Goal: Information Seeking & Learning: Understand process/instructions

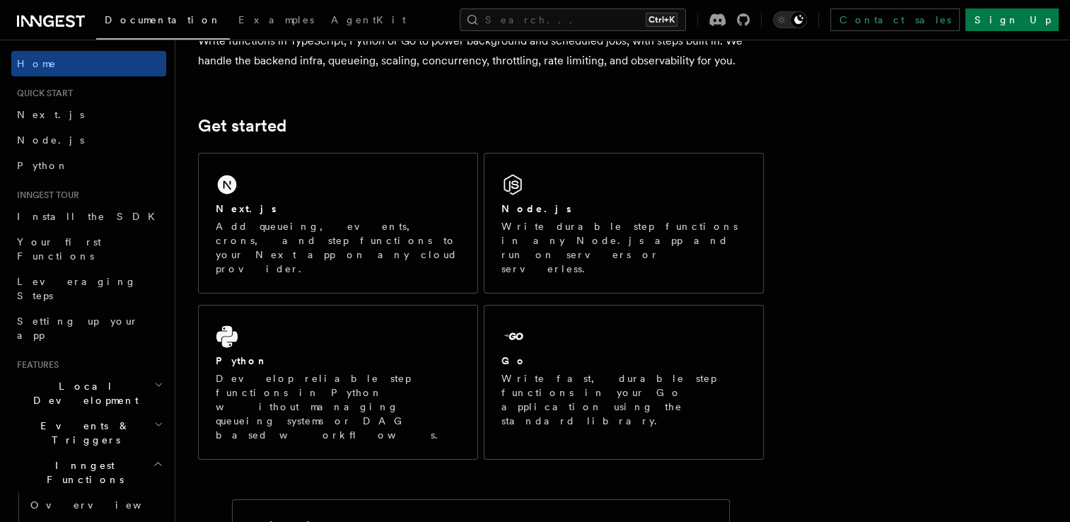
click at [636, 199] on div "Node.js Write durable step functions in any Node.js app and run on servers or s…" at bounding box center [623, 222] width 279 height 139
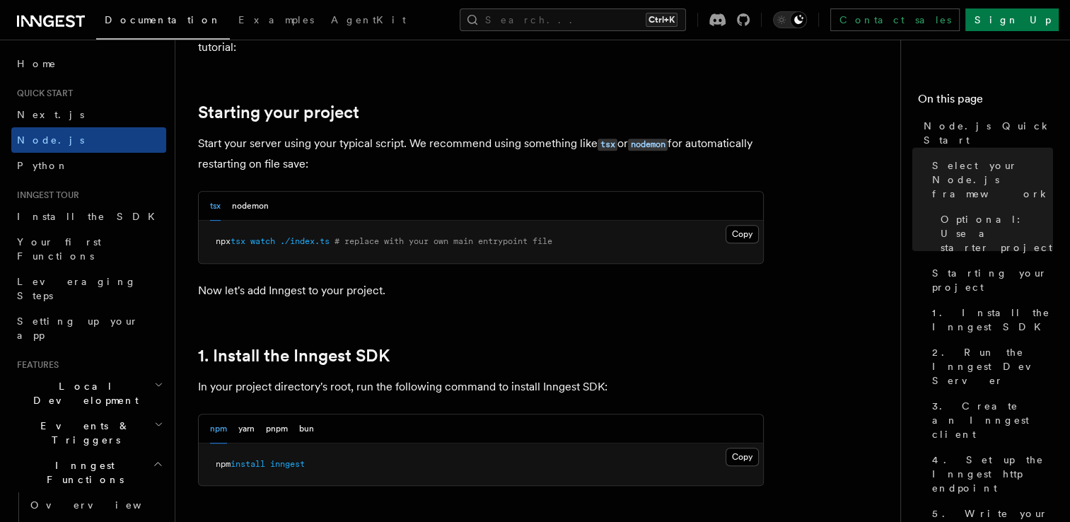
scroll to position [707, 0]
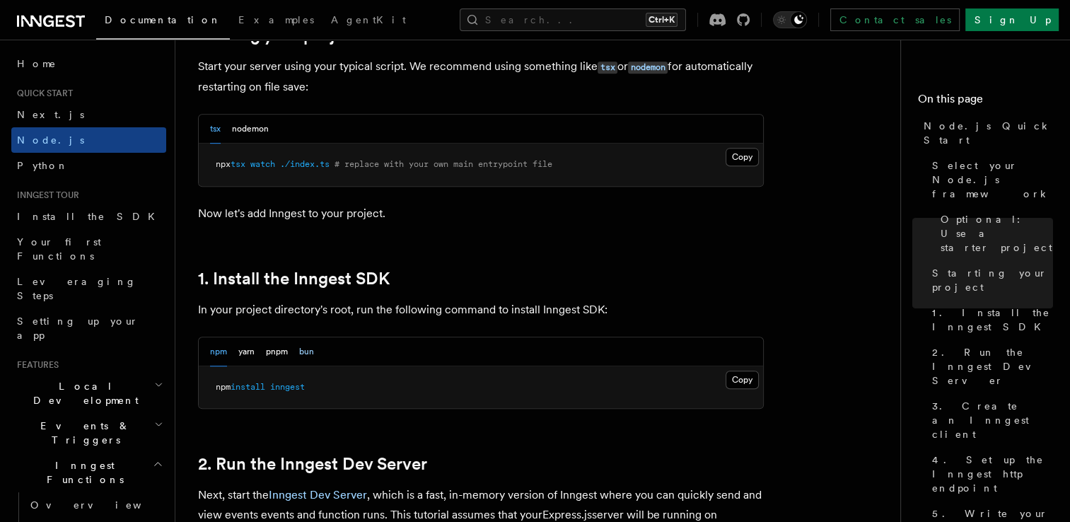
click at [303, 358] on button "bun" at bounding box center [306, 351] width 15 height 29
drag, startPoint x: 294, startPoint y: 383, endPoint x: 212, endPoint y: 377, distance: 82.3
click at [212, 377] on pre "bun add inngest" at bounding box center [481, 387] width 564 height 42
copy span "bun add inngest"
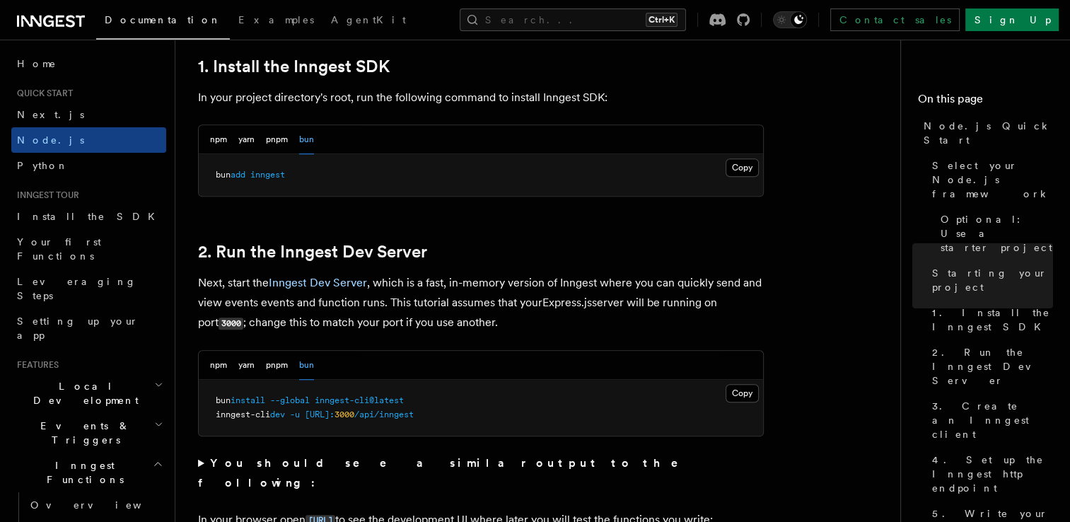
click at [539, 287] on p "Next, start the Inngest Dev Server , which is a fast, in-memory version of Inng…" at bounding box center [481, 303] width 566 height 60
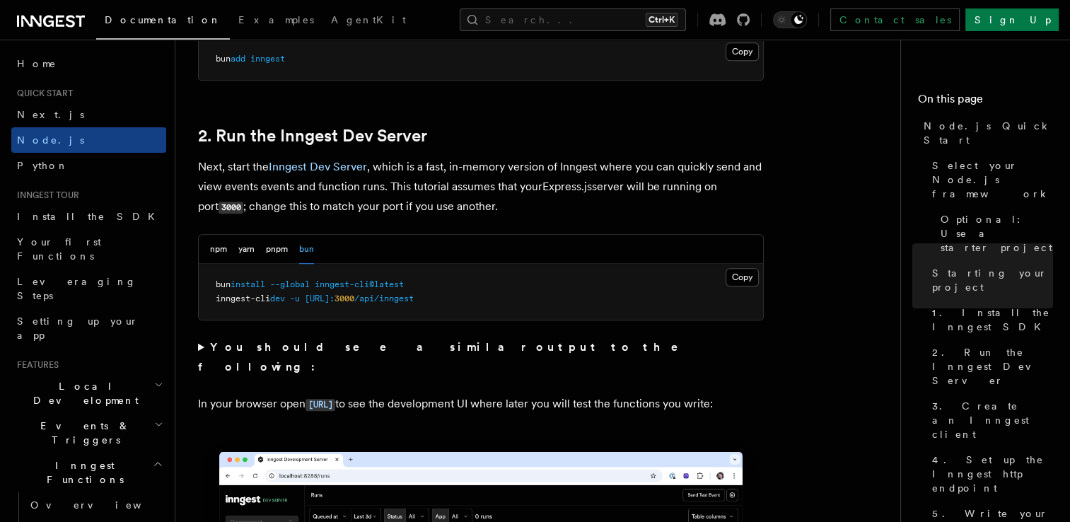
scroll to position [1060, 0]
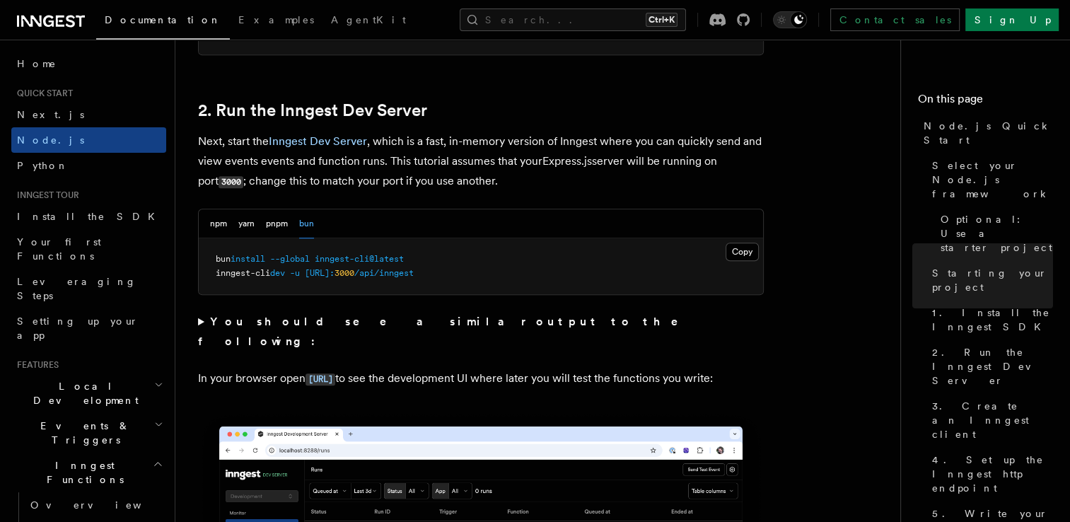
click at [376, 322] on strong "You should see a similar output to the following:" at bounding box center [448, 331] width 500 height 33
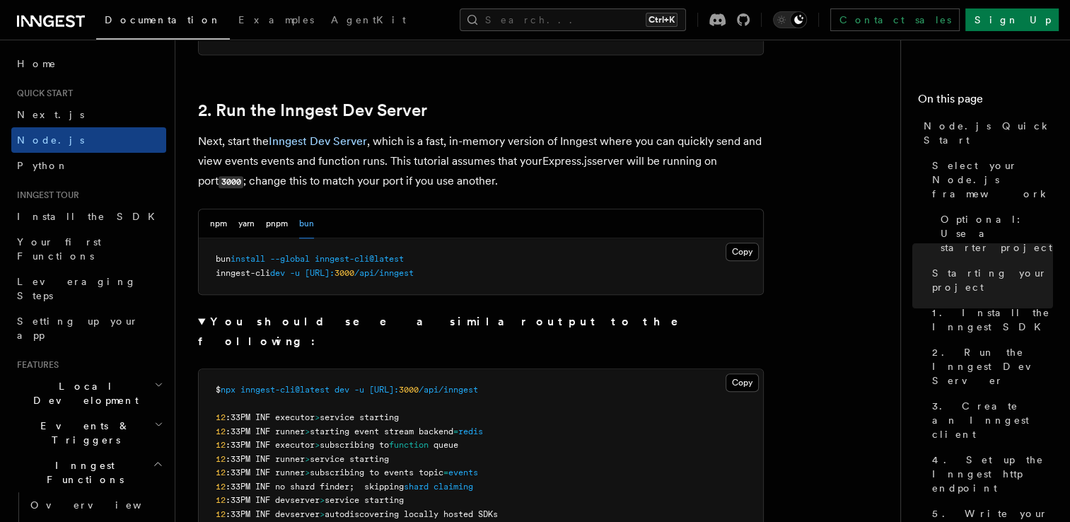
click at [547, 324] on summary "You should see a similar output to the following:" at bounding box center [481, 332] width 566 height 40
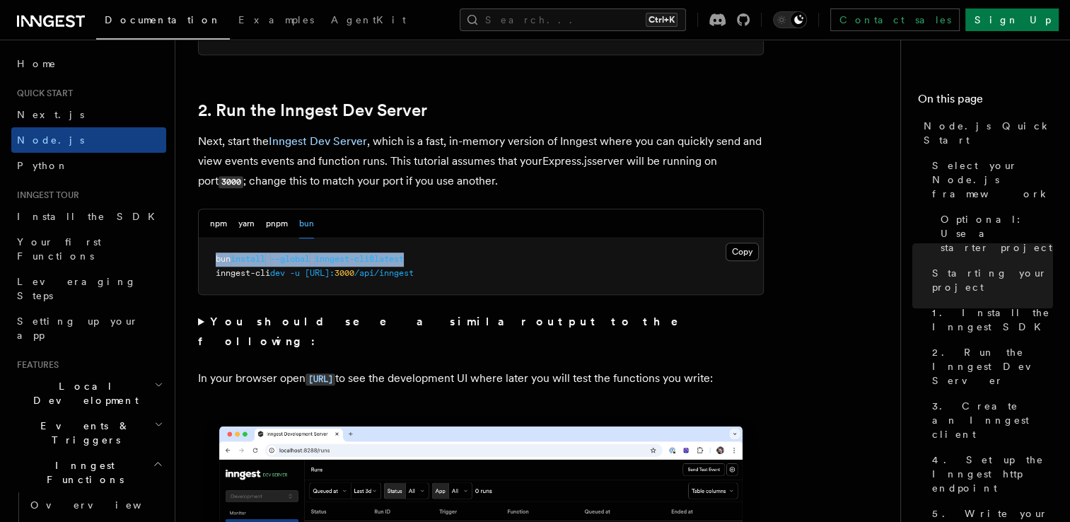
drag, startPoint x: 448, startPoint y: 257, endPoint x: 187, endPoint y: 264, distance: 261.0
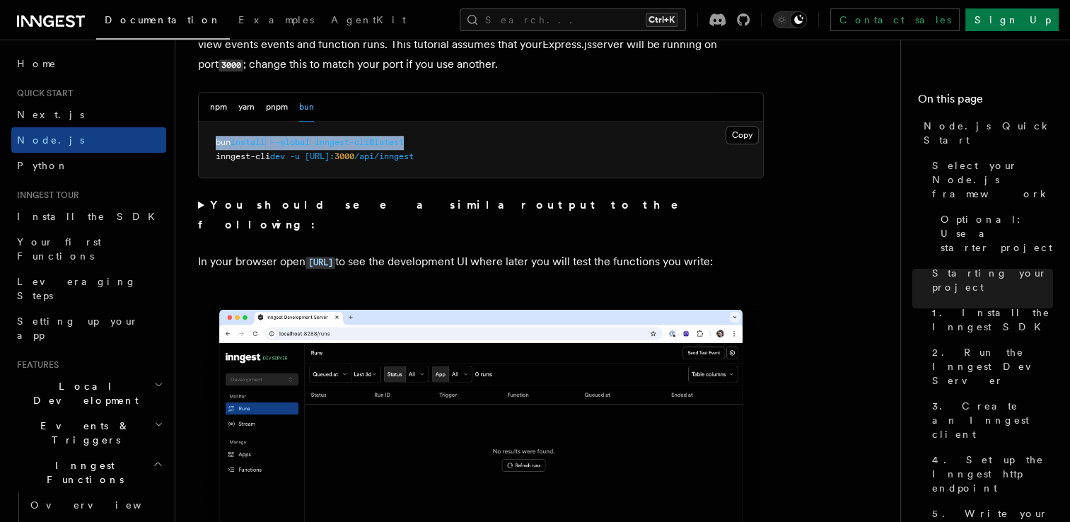
scroll to position [1131, 0]
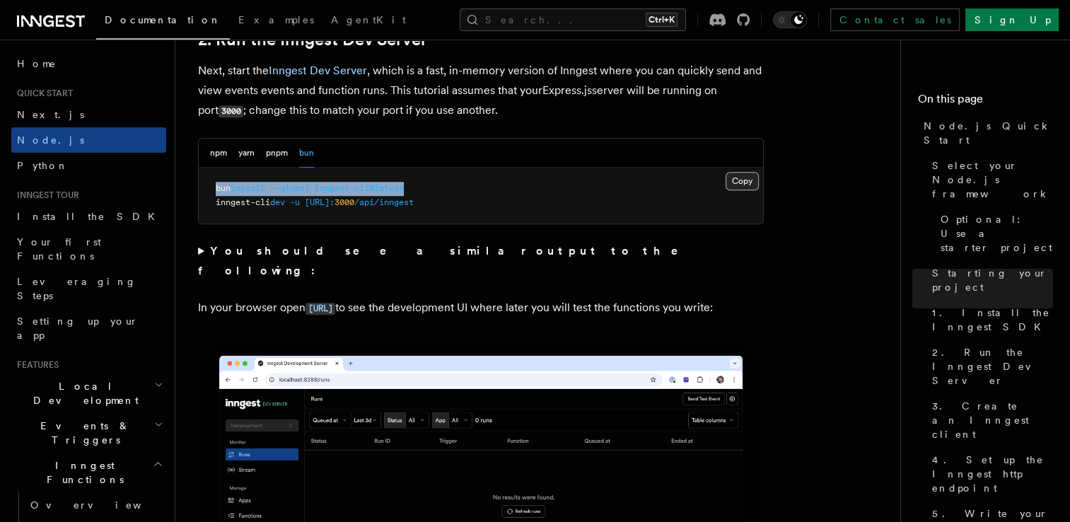
click at [739, 178] on button "Copy Copied" at bounding box center [741, 181] width 33 height 18
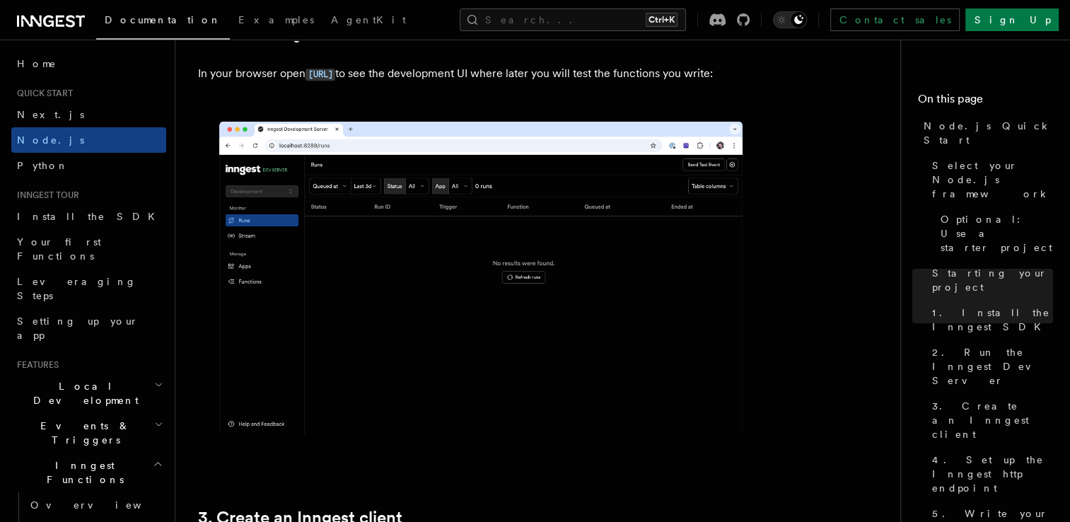
scroll to position [1414, 0]
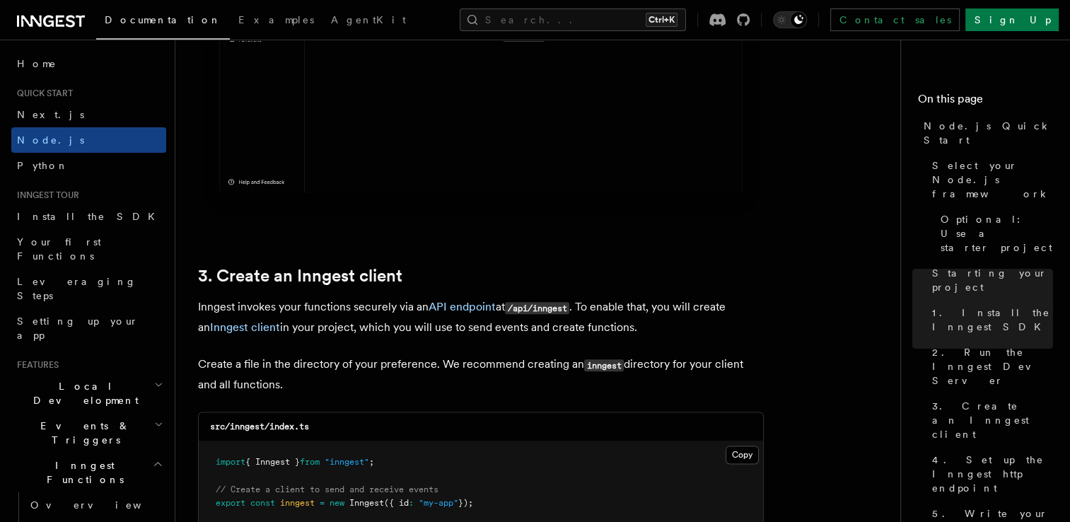
scroll to position [1767, 0]
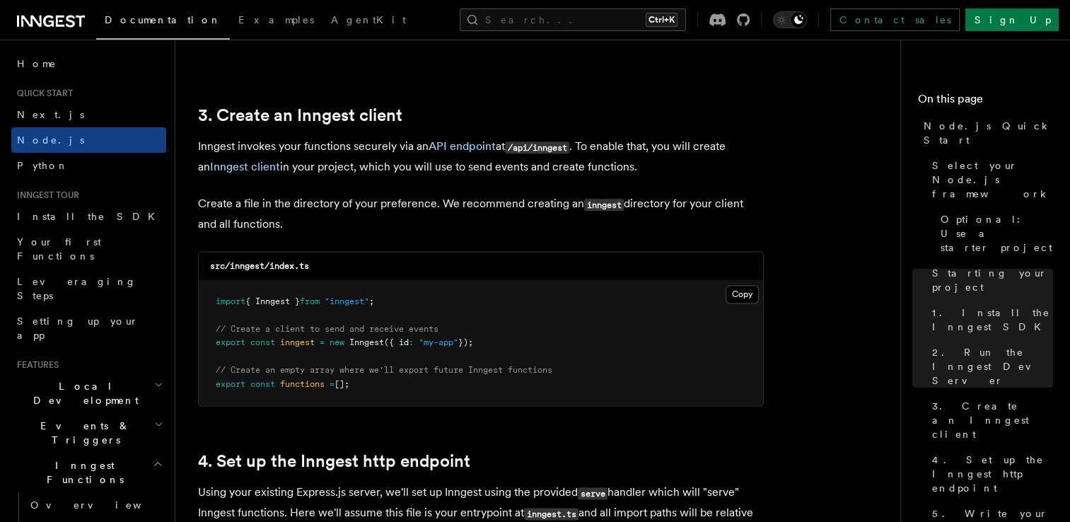
click at [476, 228] on p "Create a file in the directory of your preference. We recommend creating an inn…" at bounding box center [481, 214] width 566 height 40
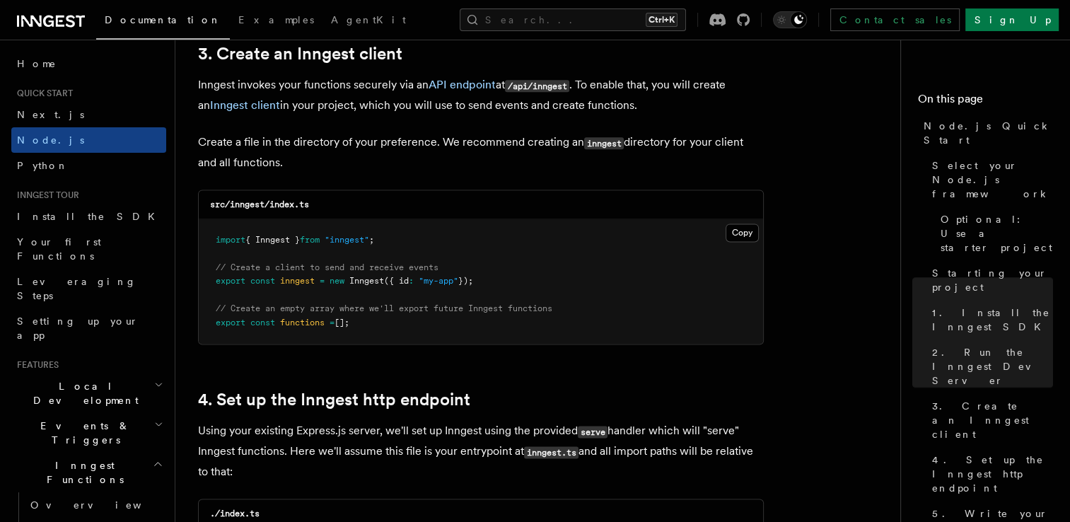
scroll to position [1909, 0]
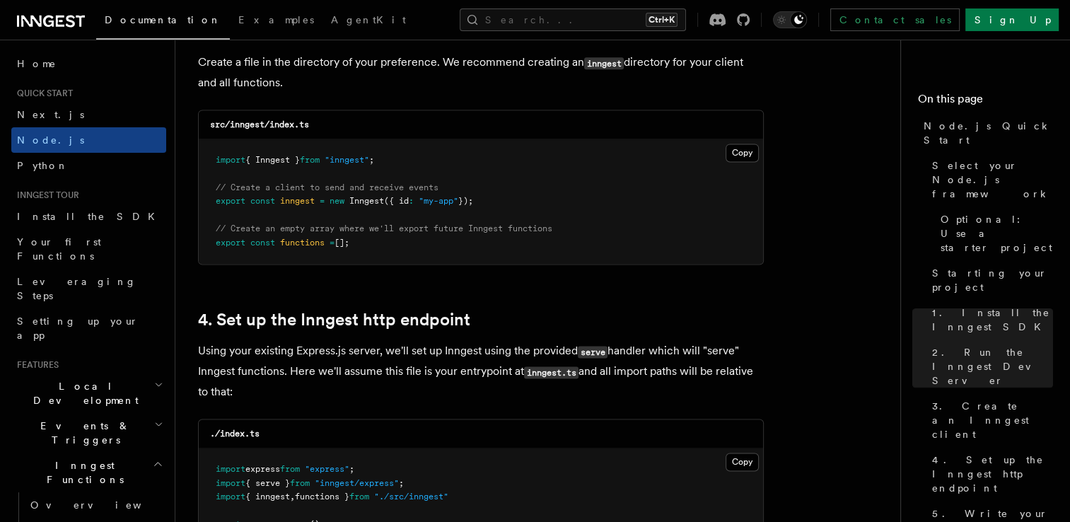
click at [407, 208] on pre "import { Inngest } from "inngest" ; // Create a client to send and receive even…" at bounding box center [481, 201] width 564 height 125
drag, startPoint x: 394, startPoint y: 200, endPoint x: 476, endPoint y: 205, distance: 82.2
click at [473, 205] on span "export const inngest = new Inngest ({ id : "my-app" });" at bounding box center [344, 201] width 257 height 10
copy span "{ id : "my-app" }"
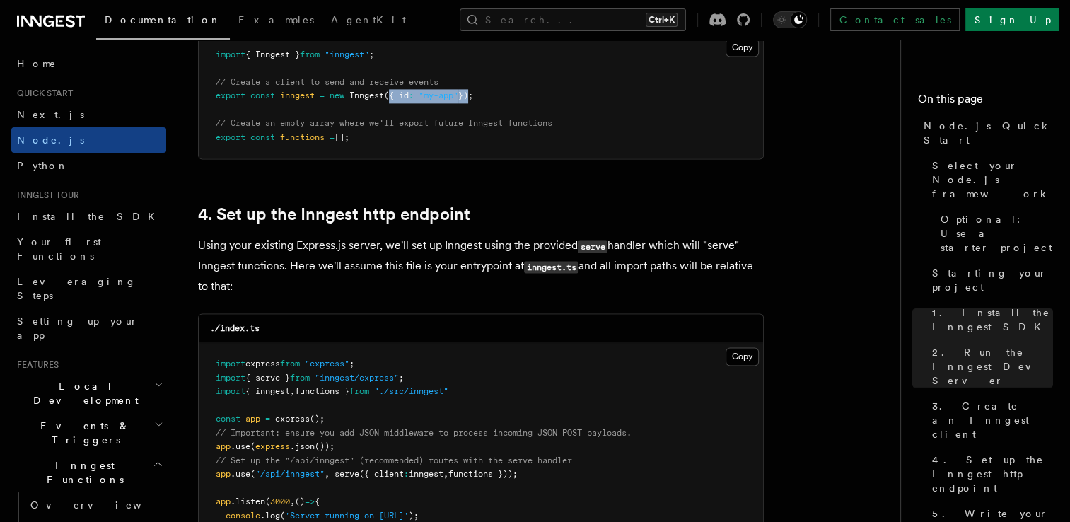
scroll to position [2050, 0]
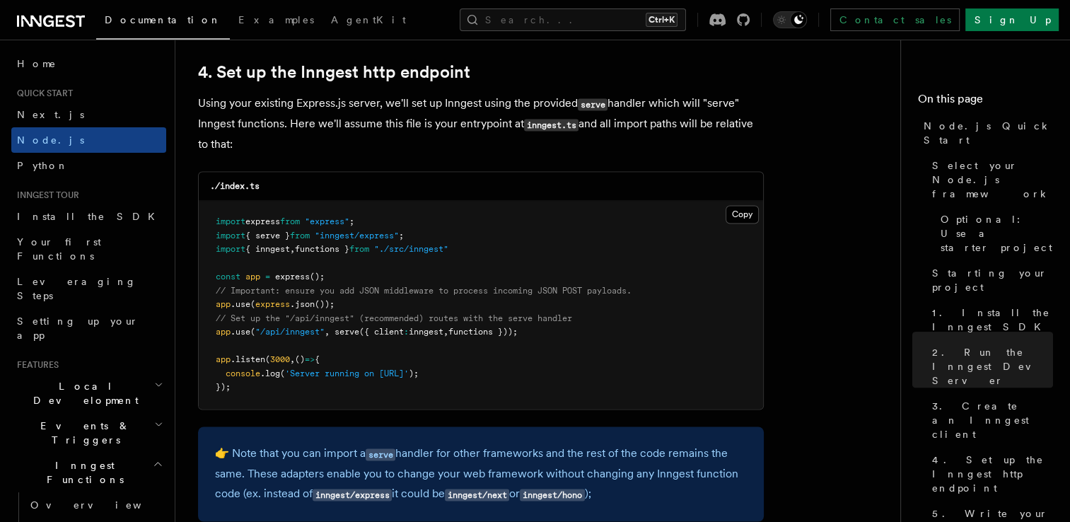
scroll to position [2262, 0]
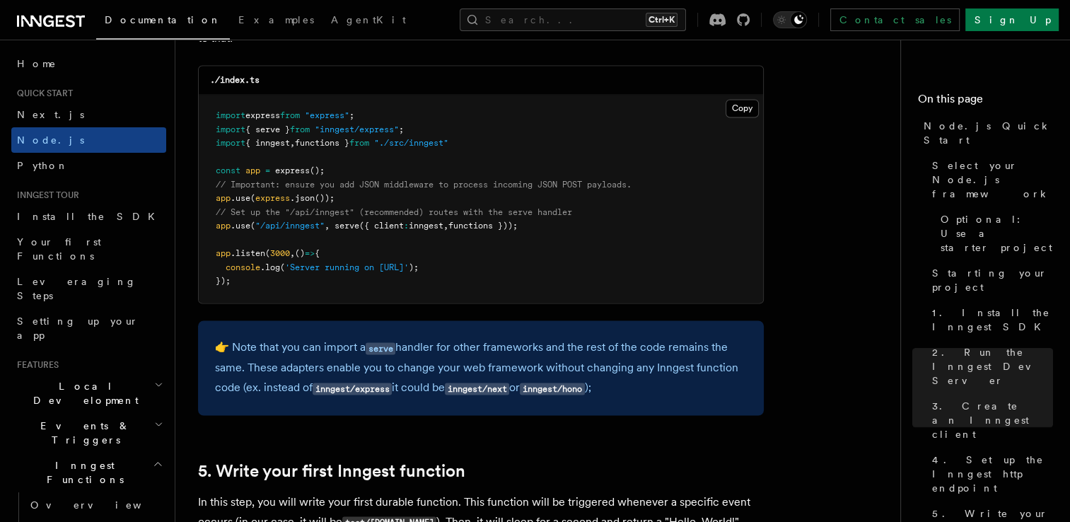
click at [368, 199] on pre "import express from "express" ; import { serve } from "inngest/express" ; impor…" at bounding box center [481, 199] width 564 height 208
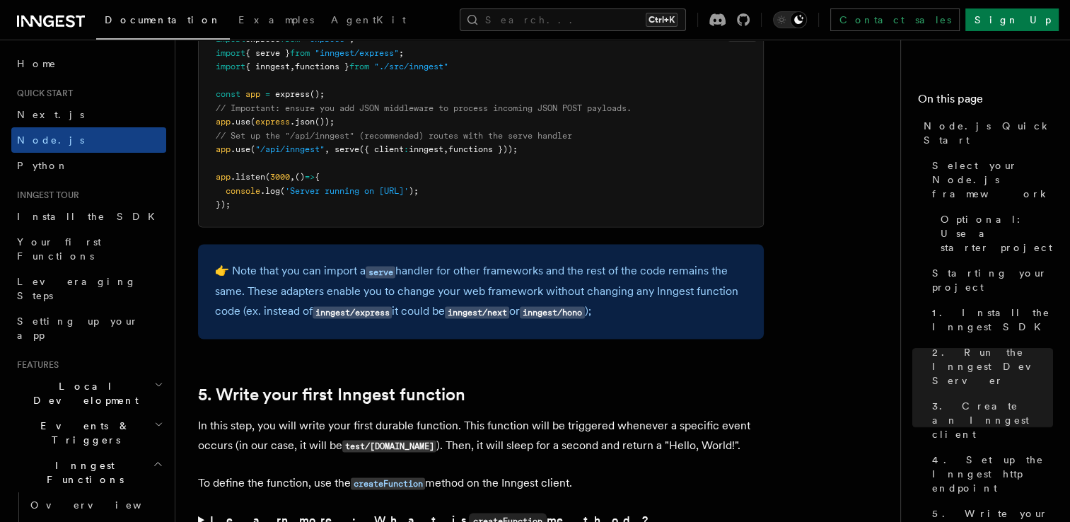
scroll to position [2333, 0]
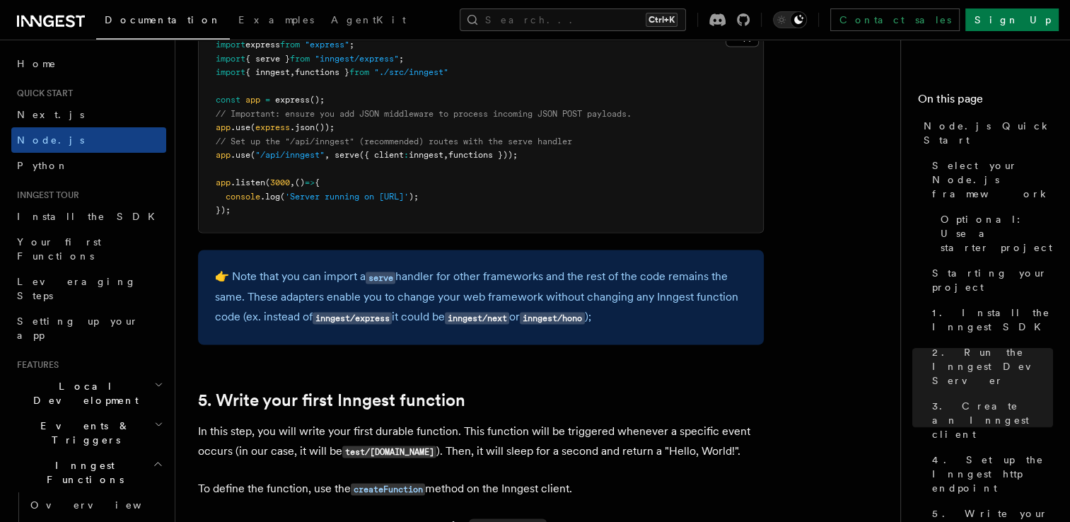
click at [308, 208] on pre "import express from "express" ; import { serve } from "inngest/express" ; impor…" at bounding box center [481, 128] width 564 height 208
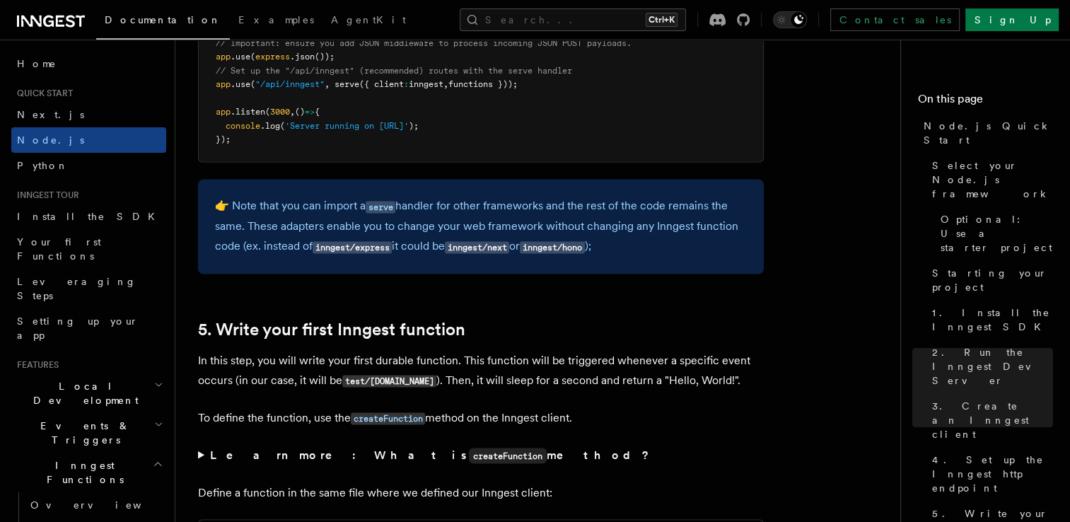
scroll to position [2262, 0]
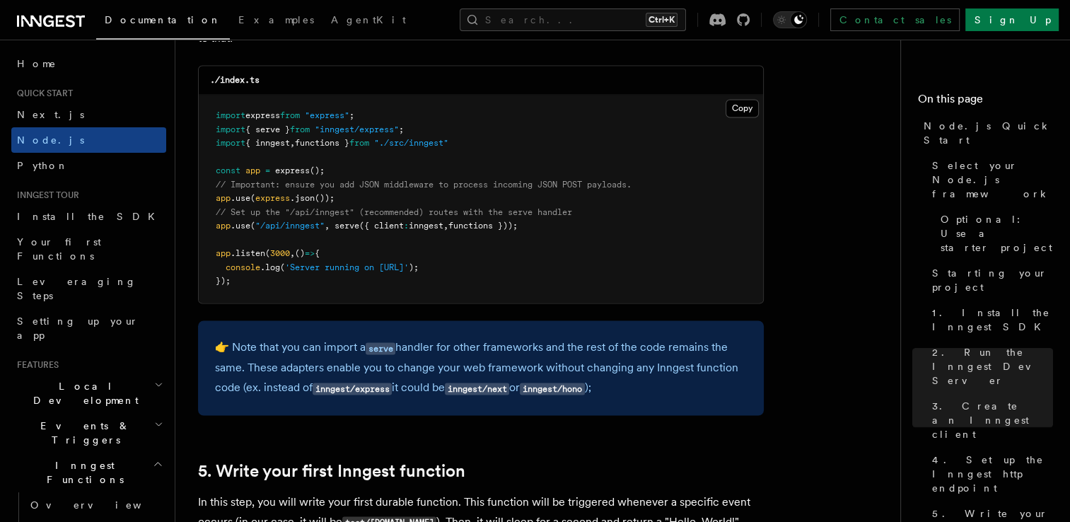
drag, startPoint x: 545, startPoint y: 228, endPoint x: 212, endPoint y: 231, distance: 333.0
click at [212, 231] on pre "import express from "express" ; import { serve } from "inngest/express" ; impor…" at bounding box center [481, 199] width 564 height 208
copy span "app .use ( "/api/inngest" , serve ({ client : inngest , functions }));"
click at [409, 272] on span "'Server running on [URL]'" at bounding box center [347, 267] width 124 height 10
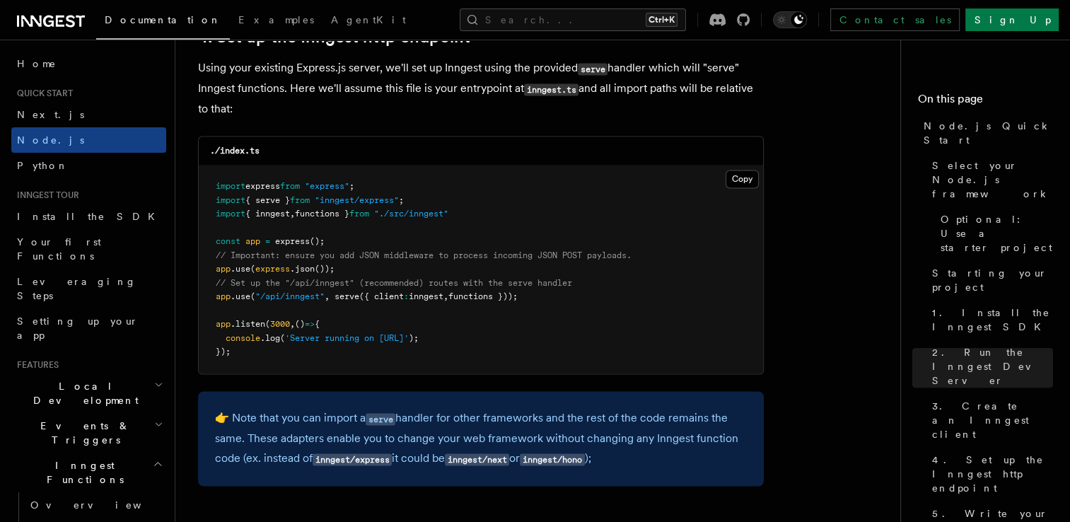
scroll to position [2333, 0]
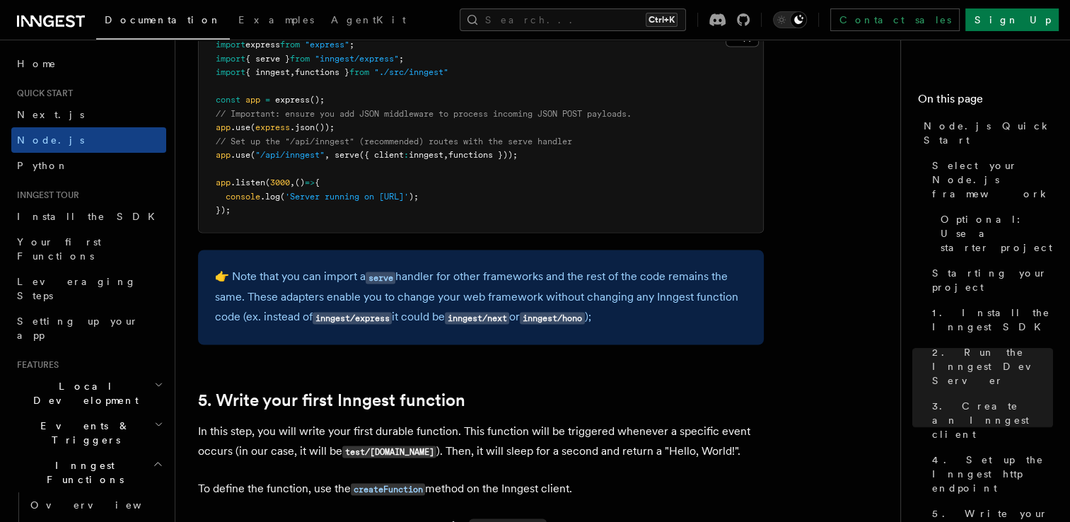
click at [595, 250] on div "👉 Note that you can import a serve handler for other frameworks and the rest of…" at bounding box center [481, 297] width 566 height 95
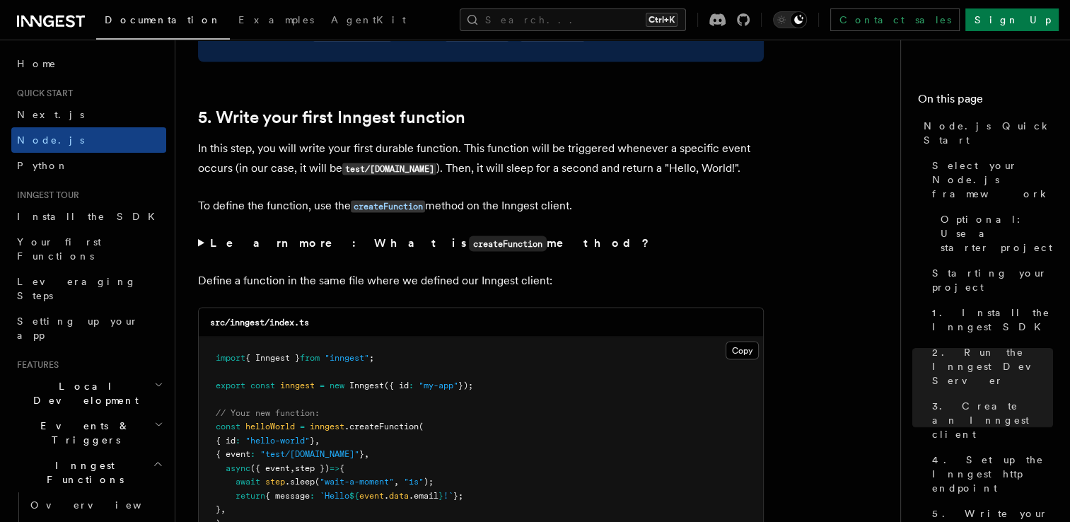
click at [563, 242] on summary "Learn more: What is createFunction method?" at bounding box center [481, 243] width 566 height 21
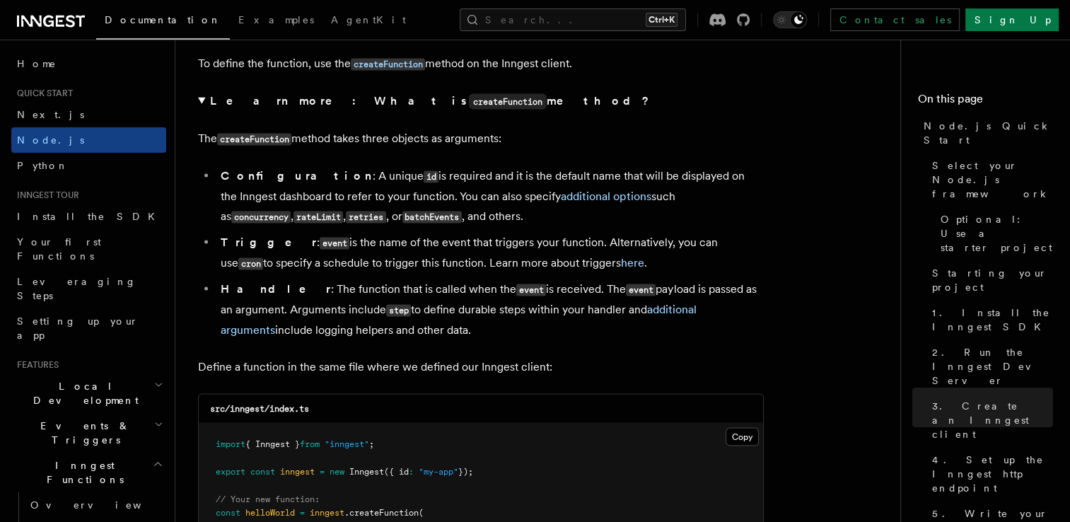
scroll to position [2616, 0]
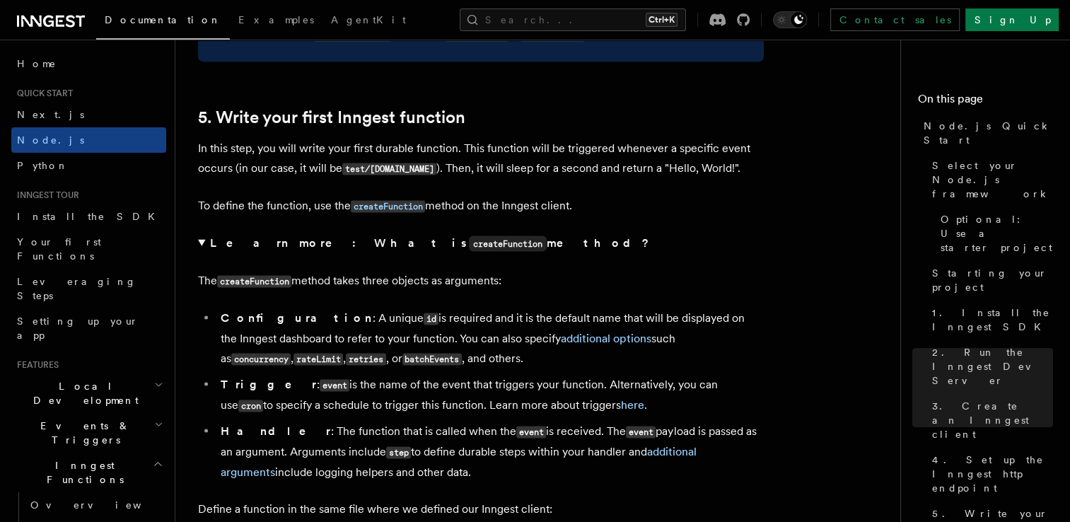
click at [436, 245] on strong "Learn more: What is createFunction method?" at bounding box center [431, 241] width 442 height 13
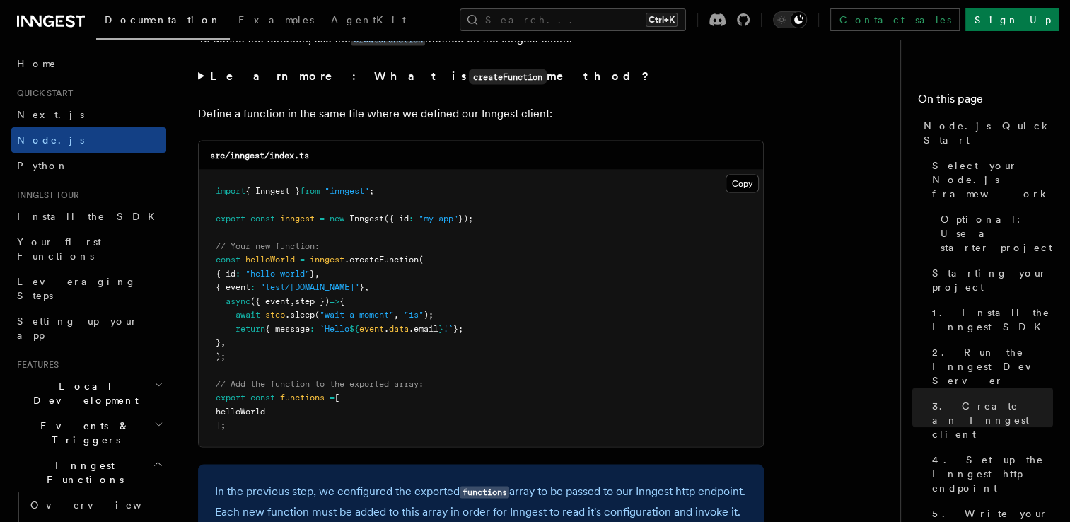
scroll to position [2757, 0]
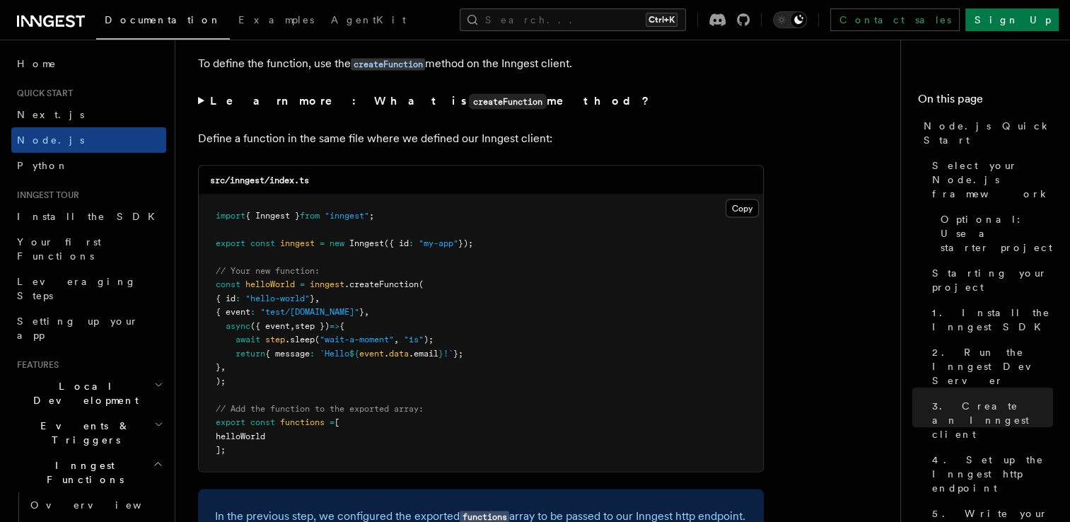
click at [536, 297] on pre "import { Inngest } from "inngest" ; export const inngest = new Inngest ({ id : …" at bounding box center [481, 333] width 564 height 276
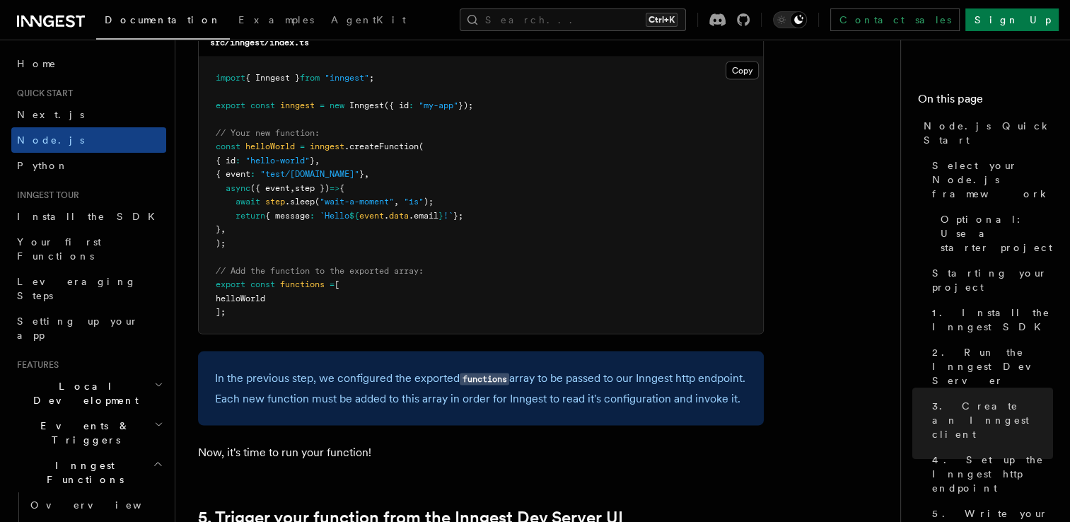
scroll to position [2969, 0]
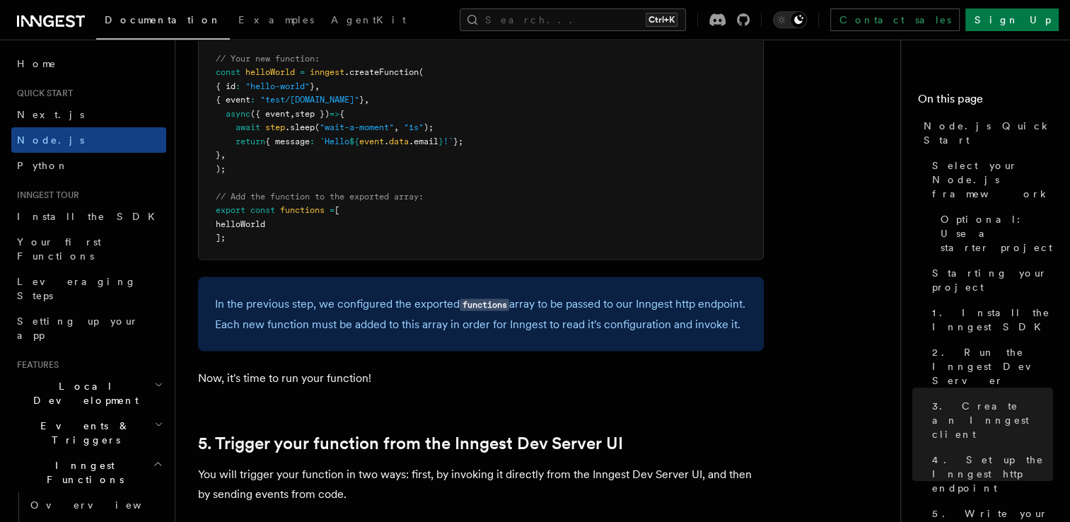
click at [406, 157] on pre "import { Inngest } from "inngest" ; export const inngest = new Inngest ({ id : …" at bounding box center [481, 121] width 564 height 276
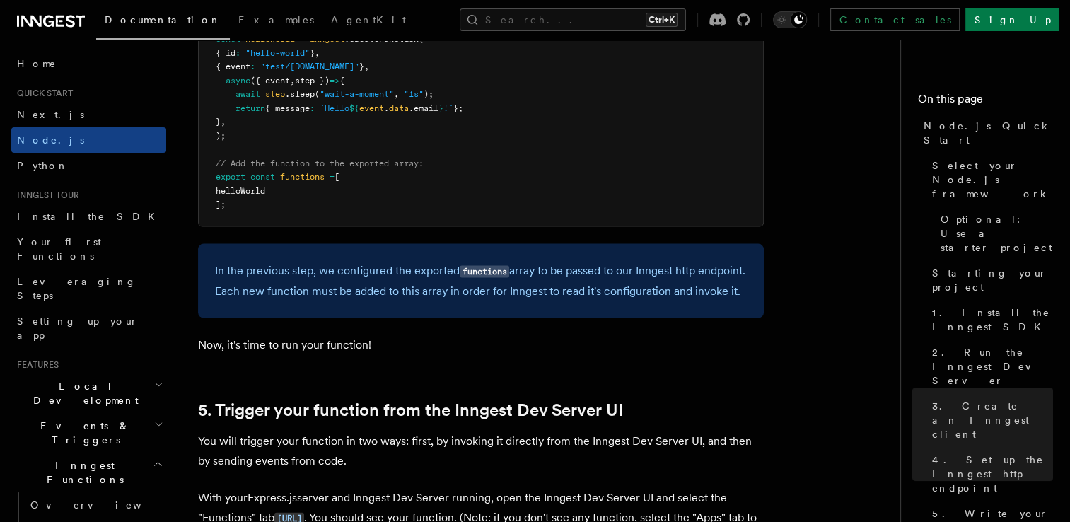
scroll to position [2898, 0]
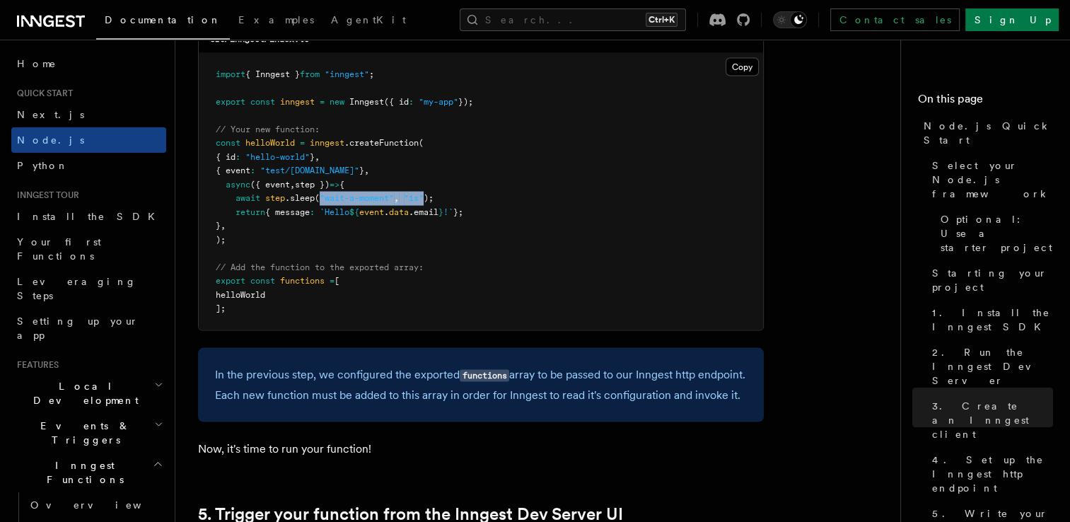
drag, startPoint x: 322, startPoint y: 202, endPoint x: 428, endPoint y: 204, distance: 106.8
click at [428, 203] on span "await step .sleep ( "wait-a-moment" , "1s" );" at bounding box center [325, 198] width 218 height 10
click at [467, 267] on pre "import { Inngest } from "inngest" ; export const inngest = new Inngest ({ id : …" at bounding box center [481, 192] width 564 height 276
drag, startPoint x: 231, startPoint y: 214, endPoint x: 508, endPoint y: 209, distance: 276.5
click at [508, 209] on pre "import { Inngest } from "inngest" ; export const inngest = new Inngest ({ id : …" at bounding box center [481, 192] width 564 height 276
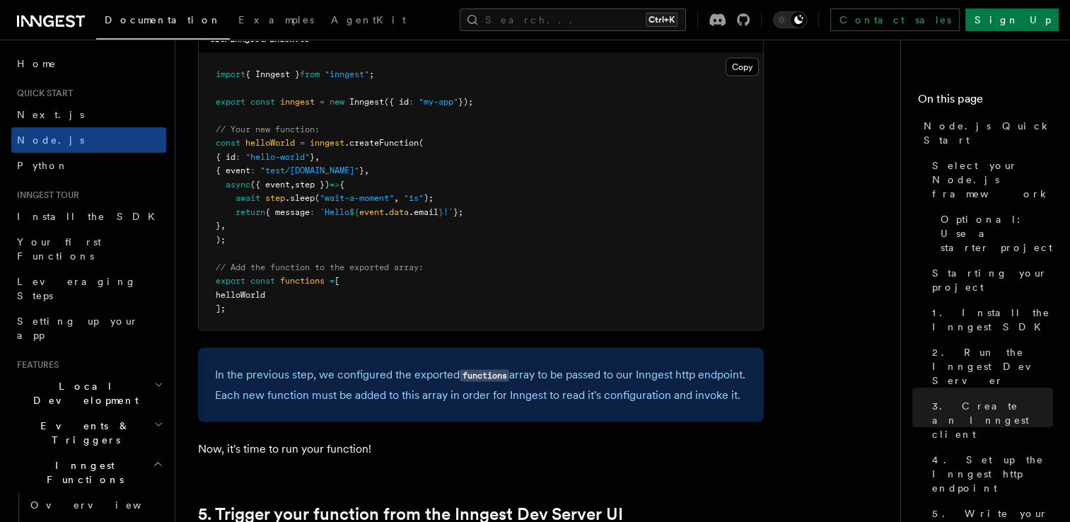
drag, startPoint x: 508, startPoint y: 209, endPoint x: 476, endPoint y: 274, distance: 72.4
click at [513, 276] on pre "import { Inngest } from "inngest" ; export const inngest = new Inngest ({ id : …" at bounding box center [481, 192] width 564 height 276
click at [337, 246] on pre "import { Inngest } from "inngest" ; export const inngest = new Inngest ({ id : …" at bounding box center [481, 192] width 564 height 276
drag, startPoint x: 226, startPoint y: 315, endPoint x: 205, endPoint y: 286, distance: 35.9
click at [205, 286] on pre "import { Inngest } from "inngest" ; export const inngest = new Inngest ({ id : …" at bounding box center [481, 192] width 564 height 276
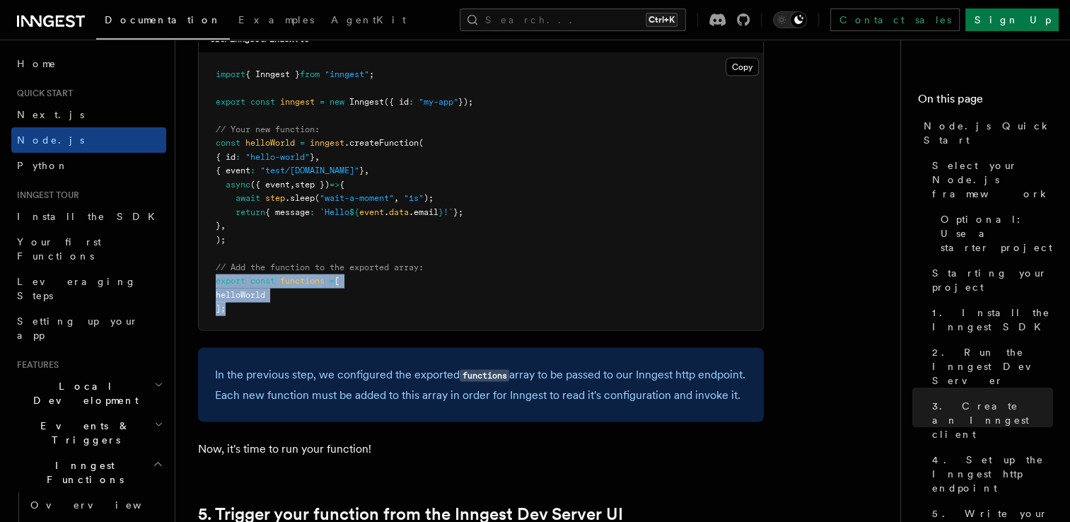
copy code "export const functions = [ helloWorld ];"
click at [543, 233] on pre "import { Inngest } from "inngest" ; export const inngest = new Inngest ({ id : …" at bounding box center [481, 192] width 564 height 276
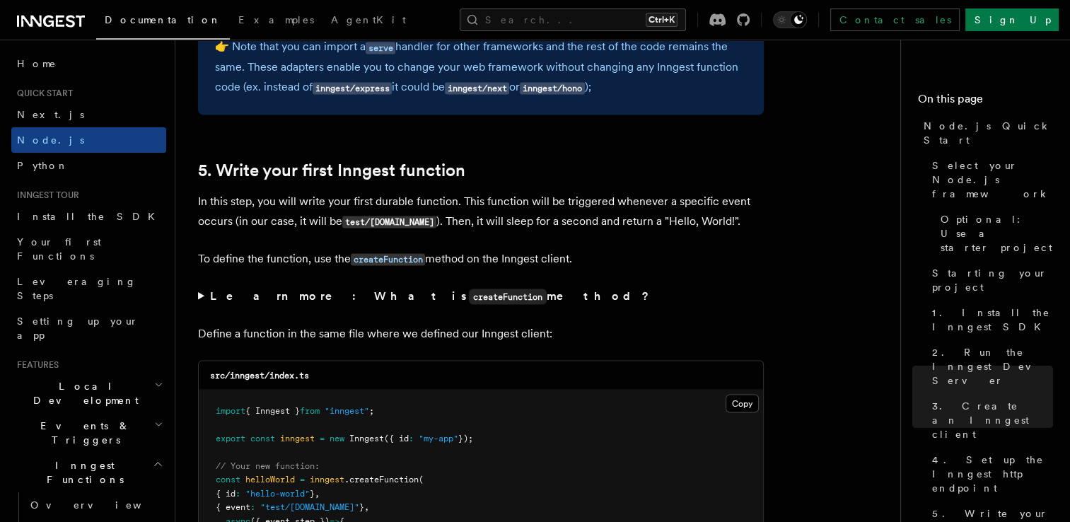
scroll to position [2545, 0]
